Goal: Obtain resource: Obtain resource

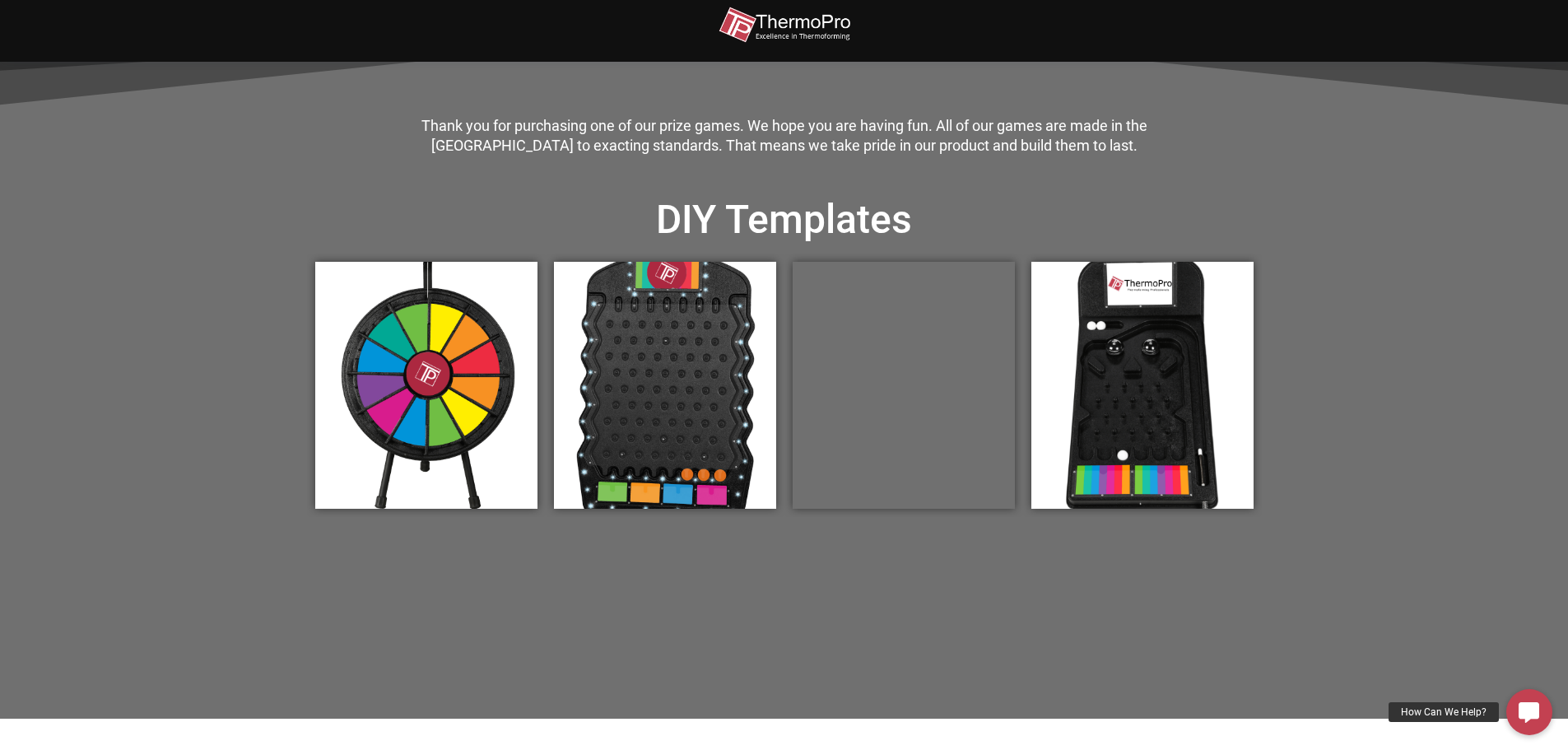
scroll to position [494, 0]
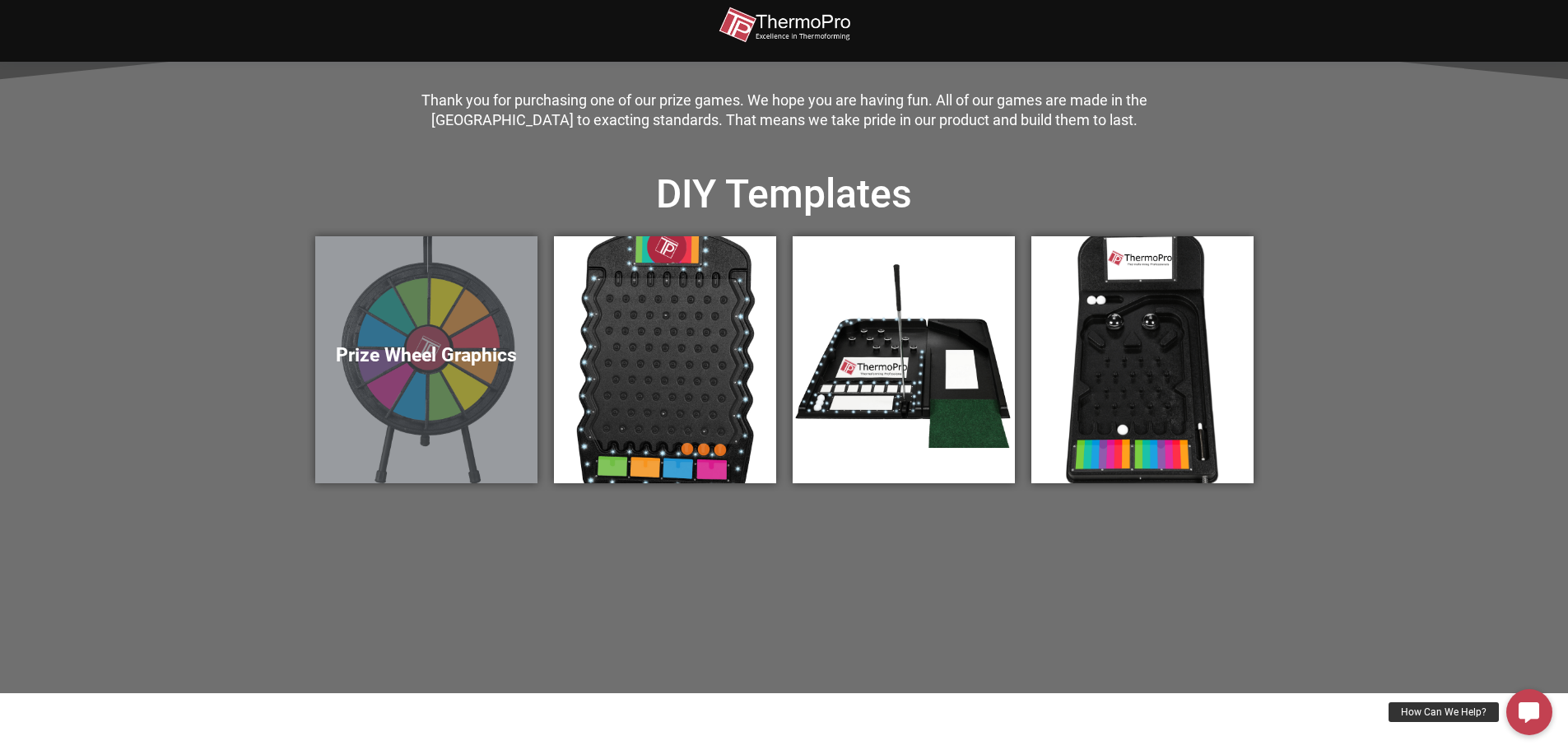
click at [437, 372] on div "Prize Wheel Graphics" at bounding box center [426, 360] width 223 height 247
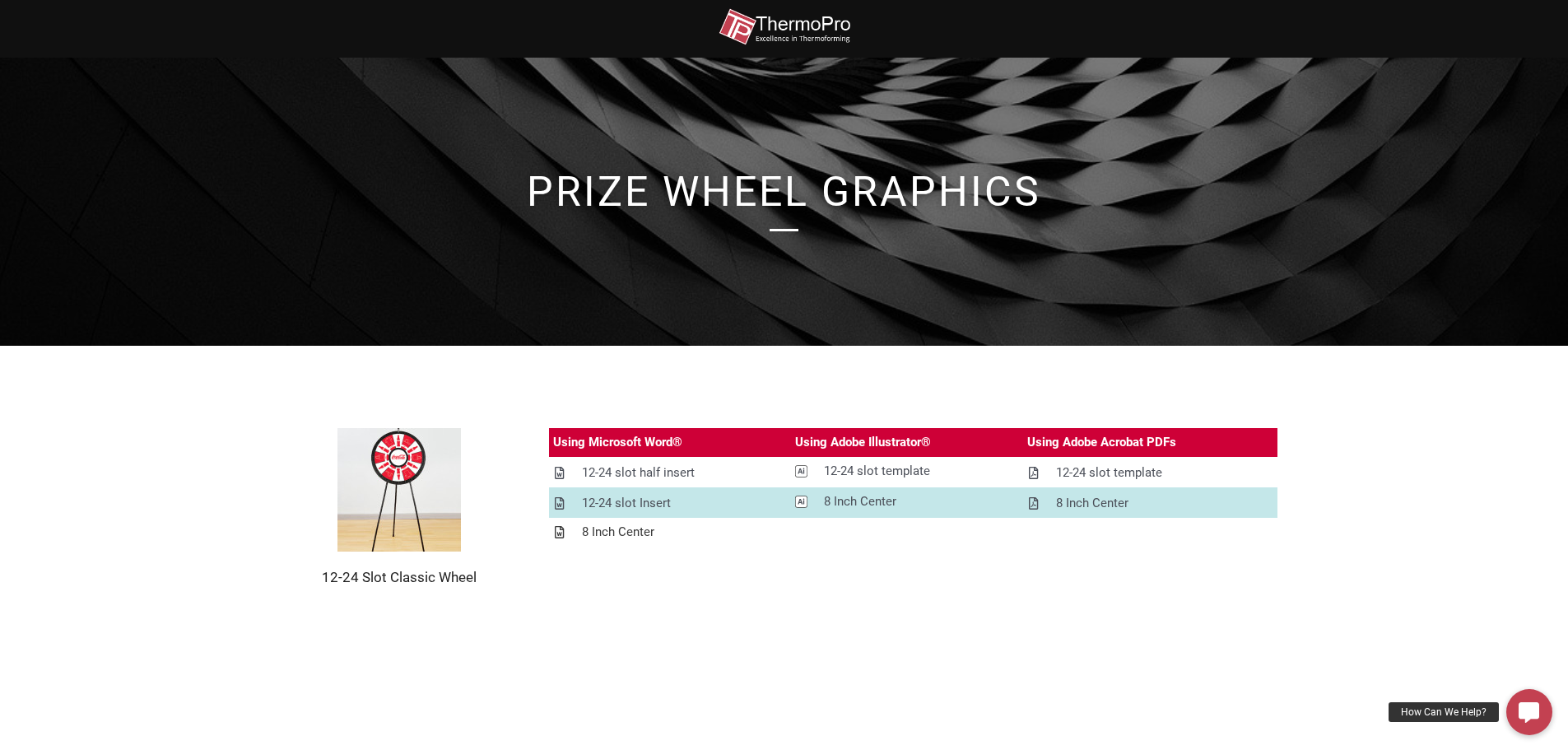
click at [618, 530] on div "8 Inch Center" at bounding box center [619, 532] width 73 height 20
